Goal: Task Accomplishment & Management: Manage account settings

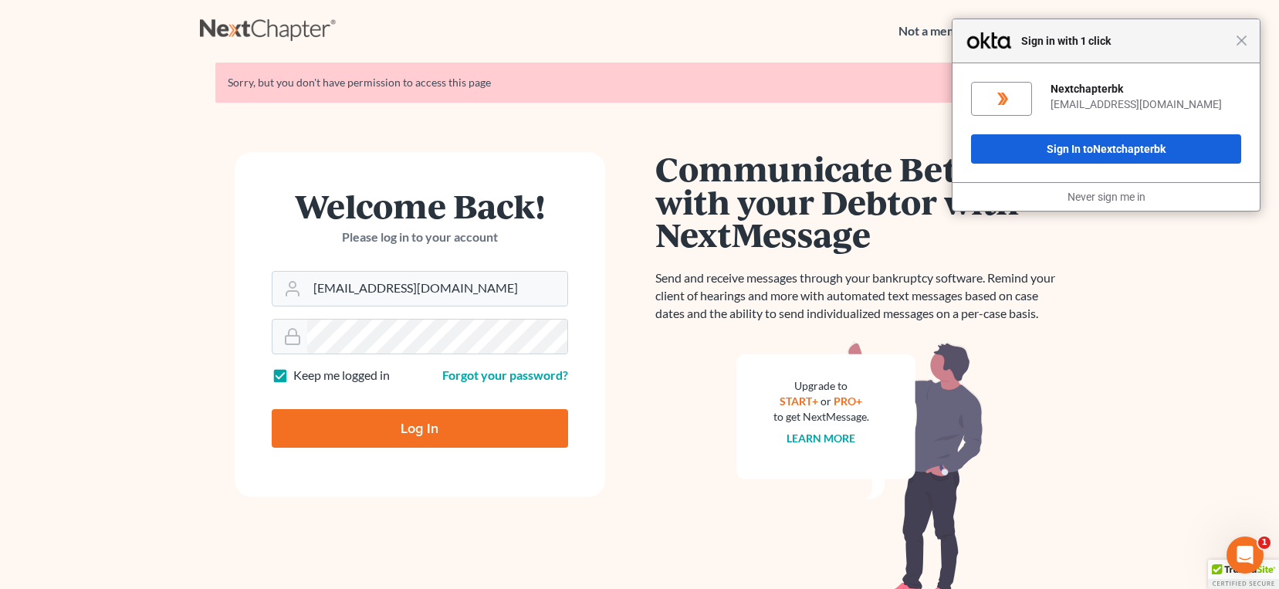
click at [419, 415] on input "Log In" at bounding box center [420, 428] width 296 height 39
type input "Thinking..."
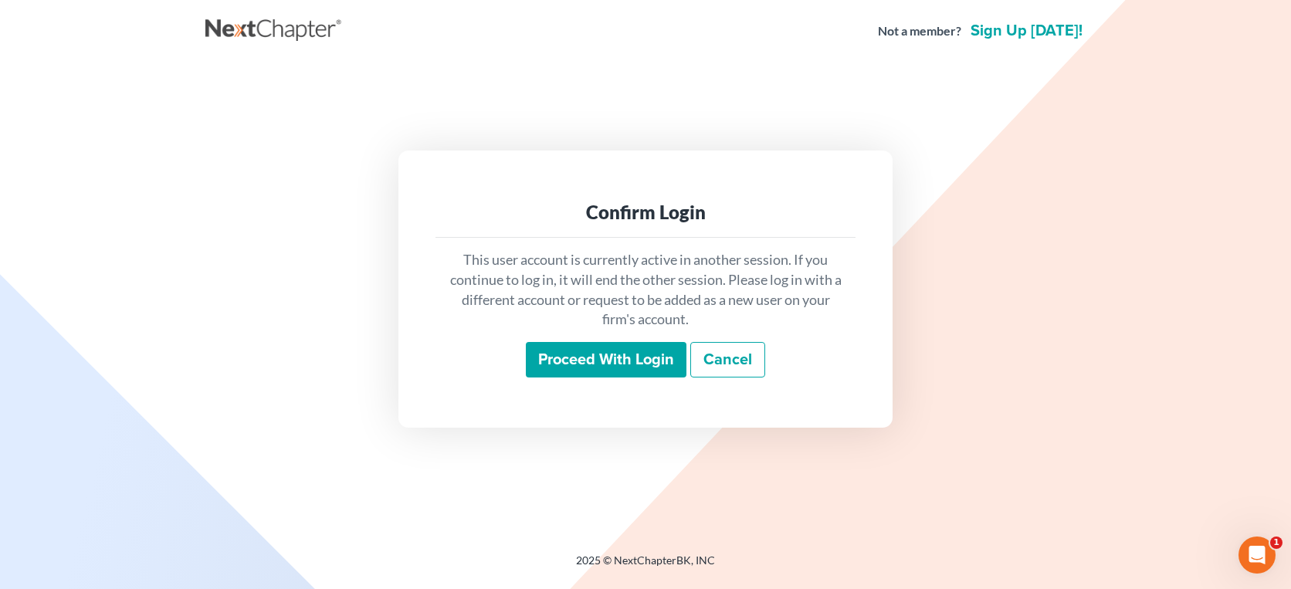
click at [551, 354] on input "Proceed with login" at bounding box center [606, 360] width 161 height 36
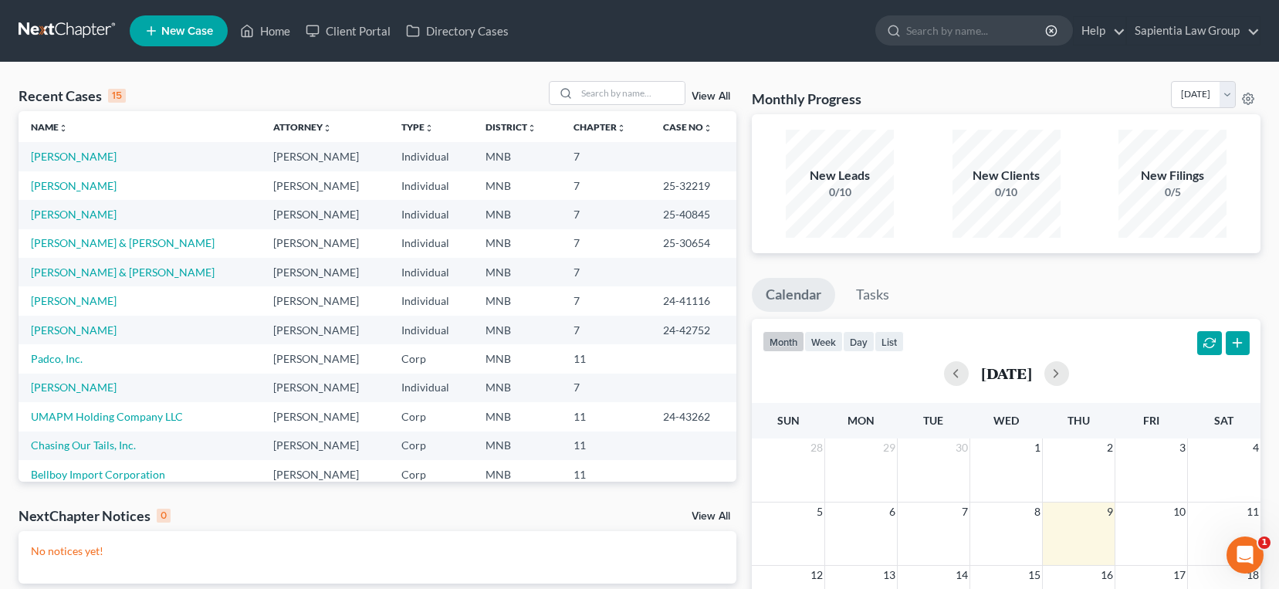
click at [195, 22] on link "New Case" at bounding box center [179, 30] width 98 height 31
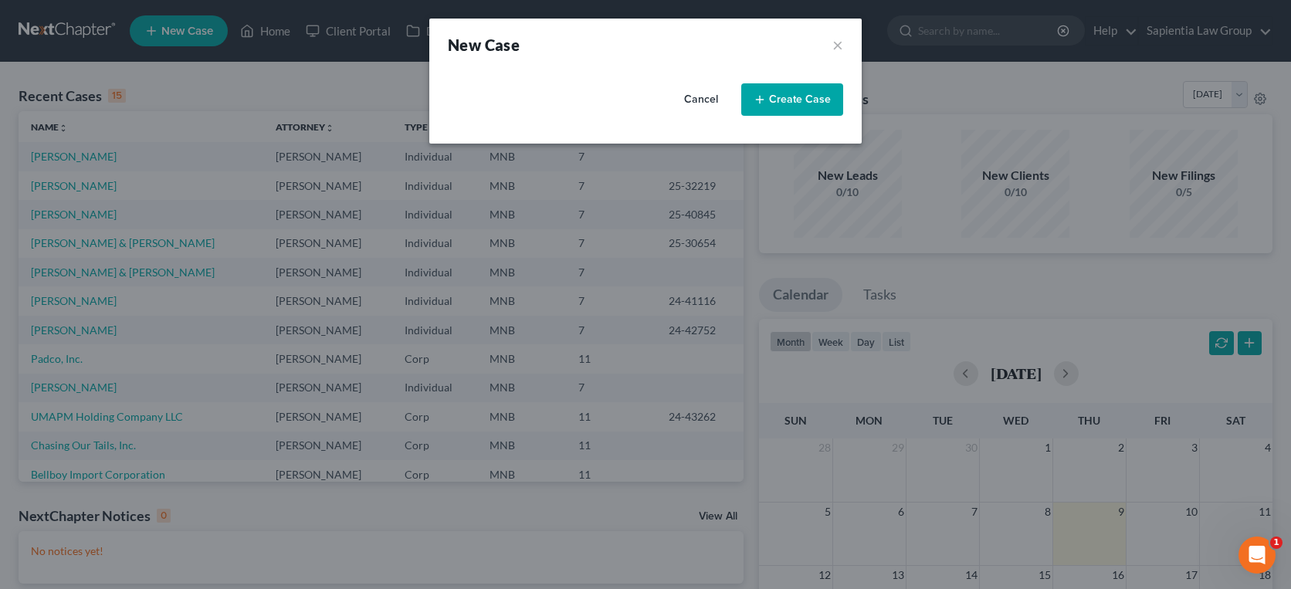
select select "42"
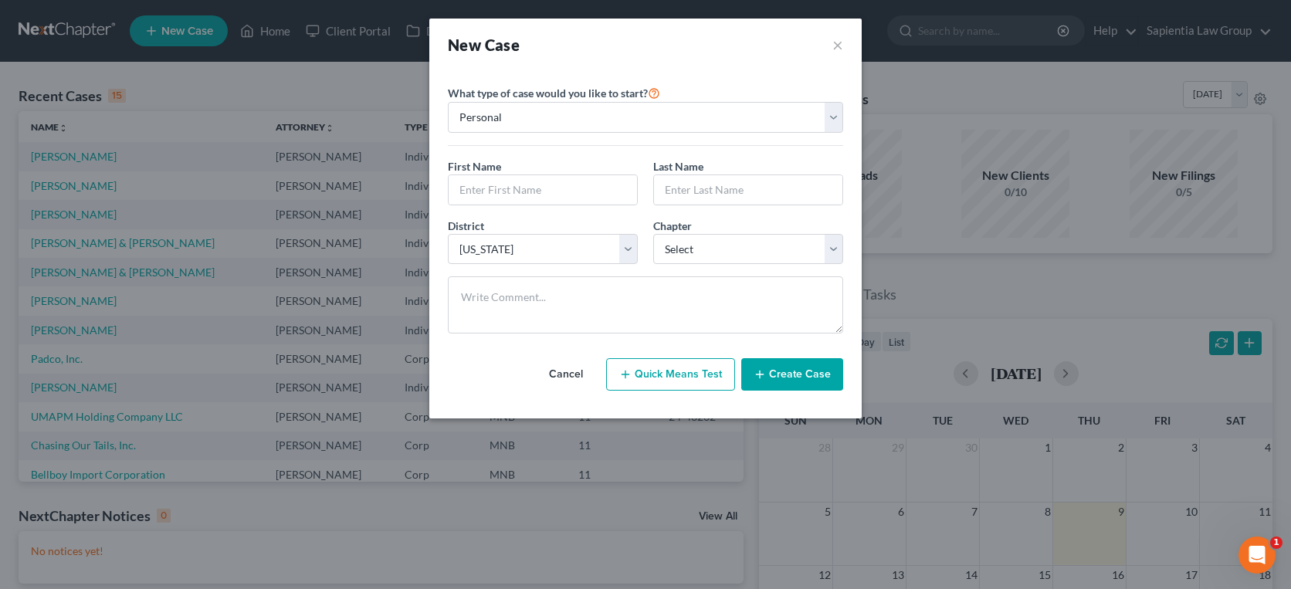
click at [571, 370] on button "Cancel" at bounding box center [566, 374] width 68 height 31
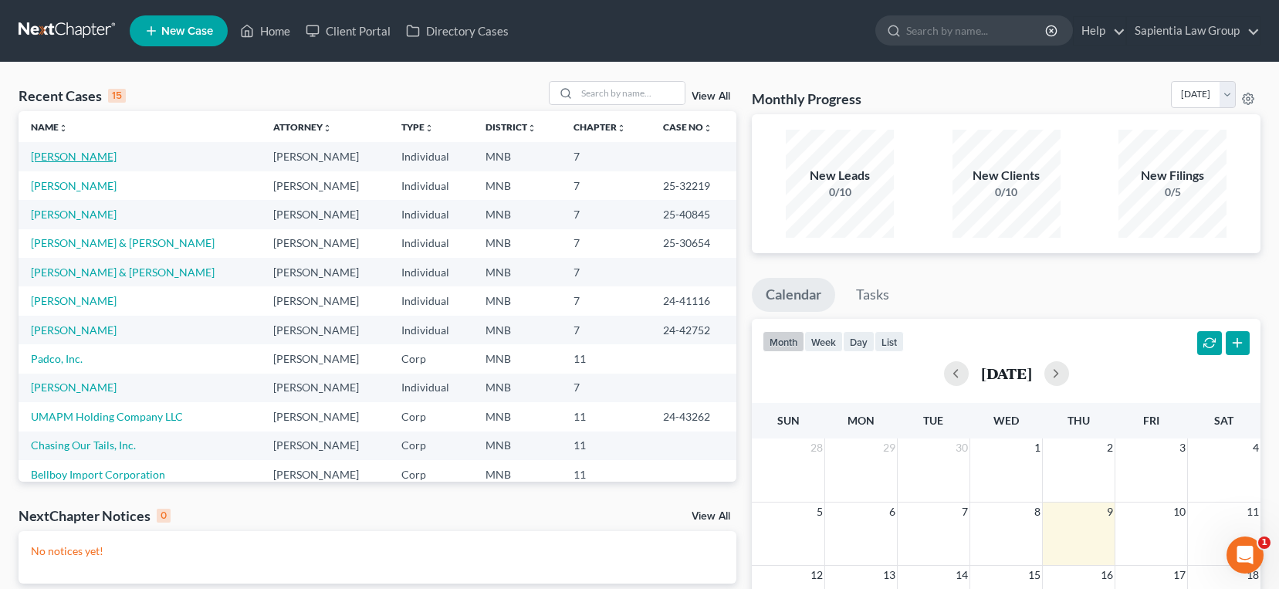
click at [85, 153] on link "Knudtson, Brigitte" at bounding box center [74, 156] width 86 height 13
